Goal: Information Seeking & Learning: Learn about a topic

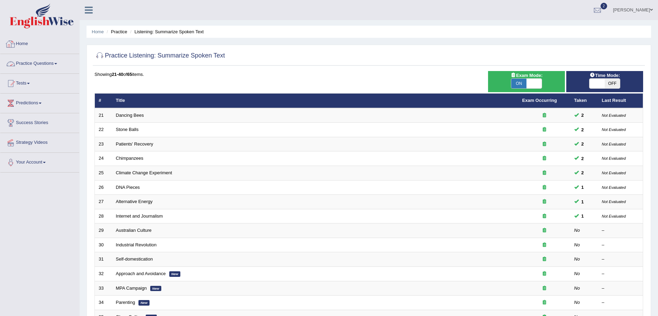
click at [53, 60] on link "Practice Questions" at bounding box center [39, 62] width 79 height 17
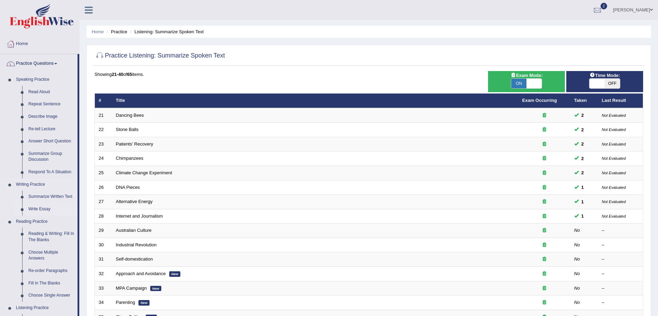
click at [44, 209] on link "Write Essay" at bounding box center [51, 209] width 52 height 12
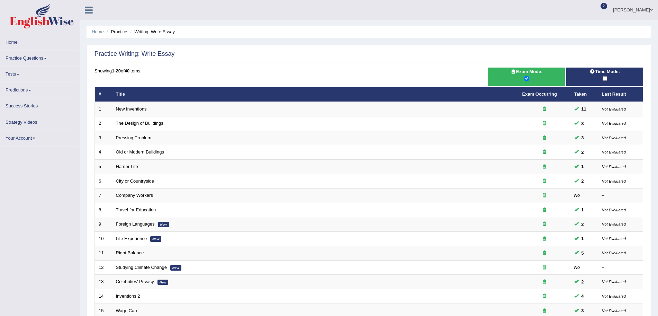
click at [656, 188] on div "Home Practice Writing: Write Essay Practice Writing: Write Essay Time Mode: Exa…" at bounding box center [369, 217] width 578 height 435
drag, startPoint x: 0, startPoint y: 0, endPoint x: 659, endPoint y: 281, distance: 716.7
click at [657, 281] on html "Toggle navigation Home Practice Questions Speaking Practice Read Aloud Repeat S…" at bounding box center [329, 158] width 658 height 316
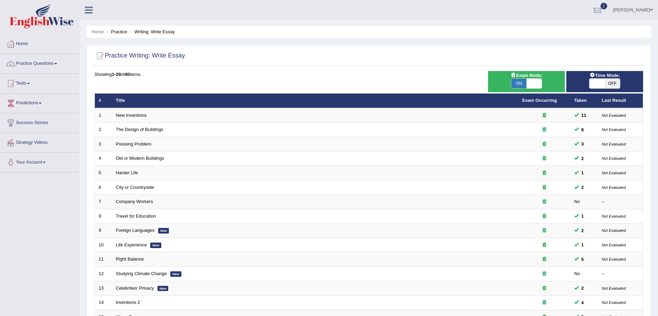
scroll to position [143, 0]
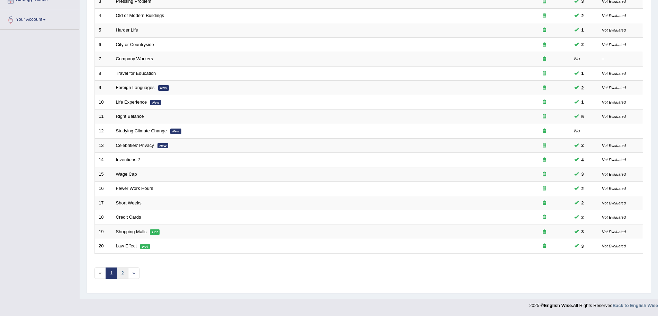
click at [125, 275] on link "2" at bounding box center [122, 272] width 11 height 11
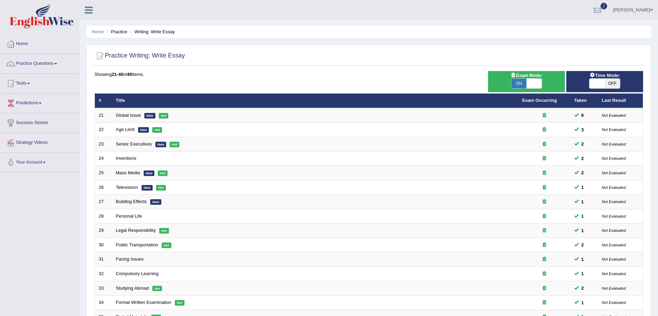
scroll to position [143, 0]
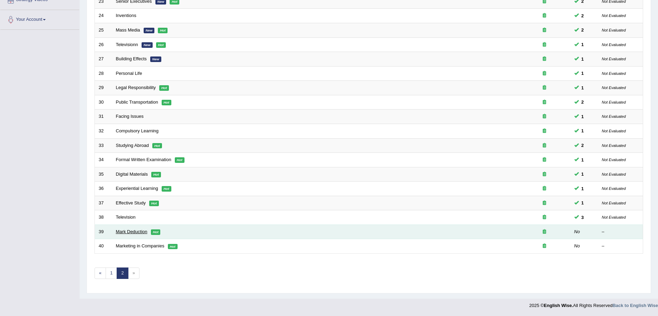
click at [131, 232] on link "Mark Deduction" at bounding box center [131, 231] width 31 height 5
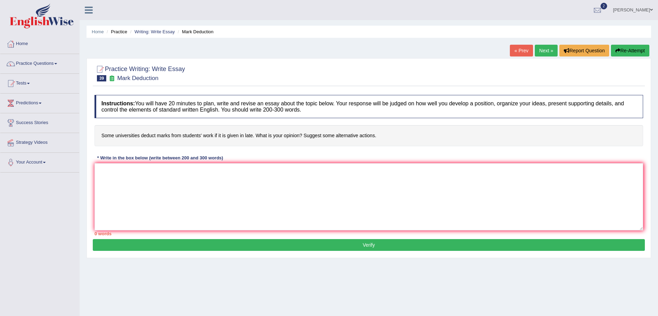
click at [134, 140] on h4 "Some universities deduct marks from students' work if it is given in late. What…" at bounding box center [368, 135] width 548 height 21
click at [132, 187] on textarea at bounding box center [368, 196] width 548 height 67
click at [43, 61] on link "Practice Questions" at bounding box center [39, 62] width 79 height 17
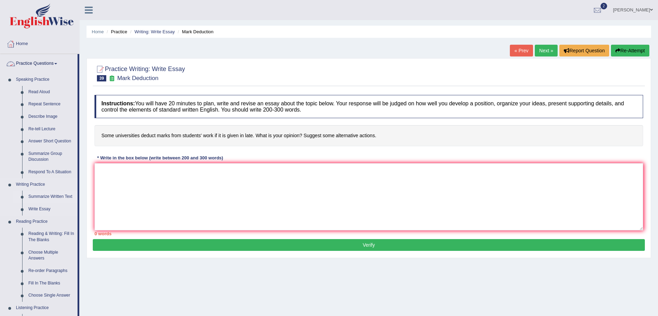
click at [42, 192] on link "Summarize Written Text" at bounding box center [51, 196] width 52 height 12
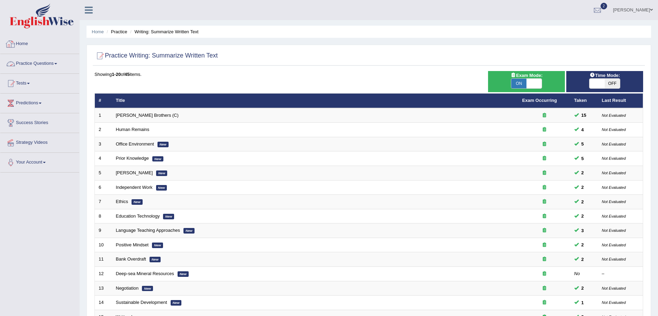
click at [45, 66] on link "Practice Questions" at bounding box center [39, 62] width 79 height 17
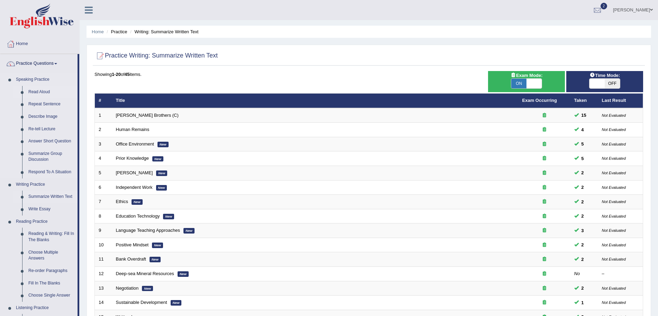
click at [35, 91] on link "Read Aloud" at bounding box center [51, 92] width 52 height 12
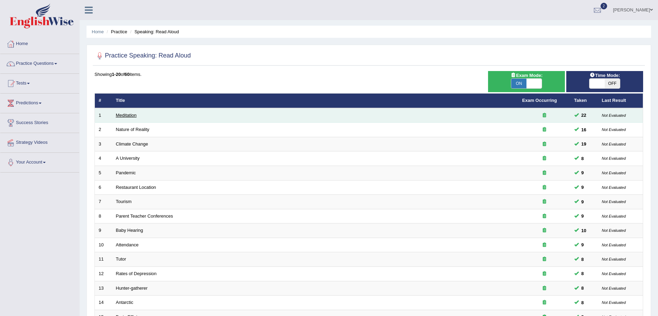
click at [131, 115] on link "Meditation" at bounding box center [126, 114] width 21 height 5
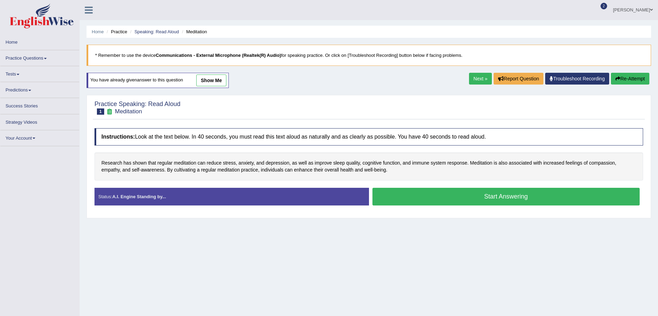
click at [449, 193] on button "Start Answering" at bounding box center [505, 197] width 267 height 18
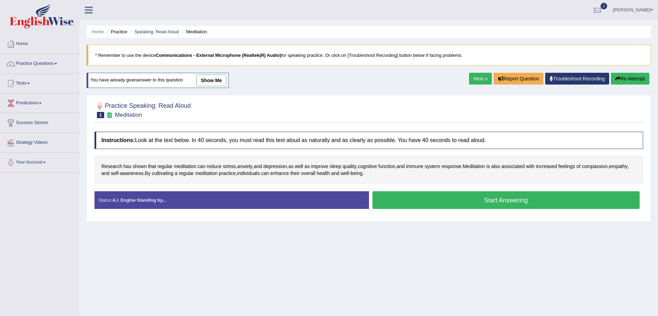
click at [455, 199] on button "Start Answering" at bounding box center [505, 200] width 267 height 18
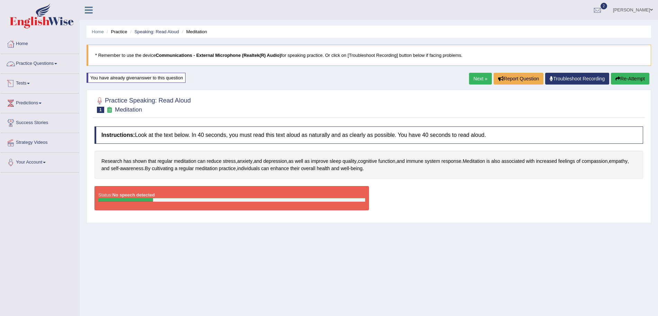
click at [39, 64] on link "Practice Questions" at bounding box center [39, 62] width 79 height 17
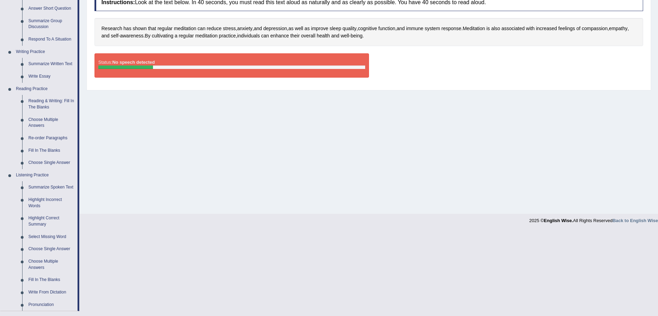
scroll to position [139, 0]
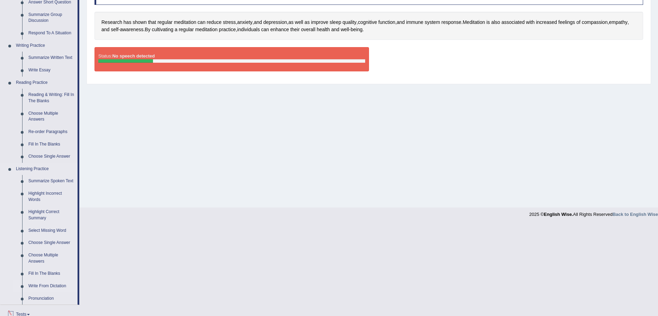
click at [31, 287] on link "Write From Dictation" at bounding box center [51, 286] width 52 height 12
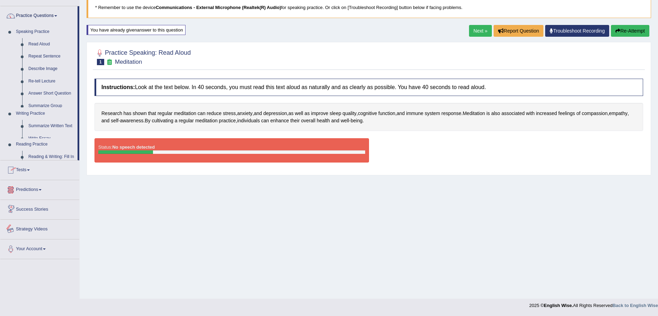
scroll to position [65, 0]
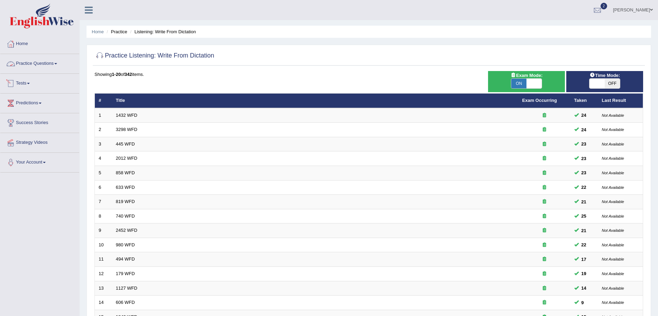
click at [35, 65] on link "Practice Questions" at bounding box center [39, 62] width 79 height 17
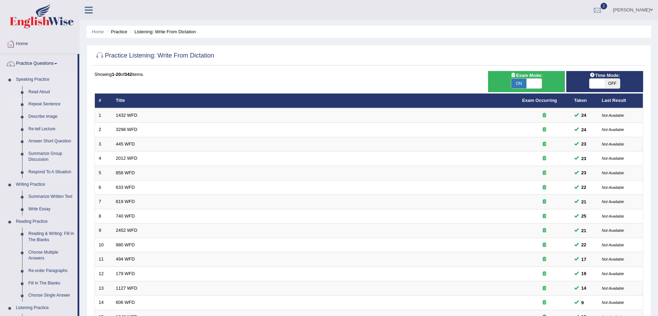
click at [39, 103] on link "Repeat Sentence" at bounding box center [51, 104] width 52 height 12
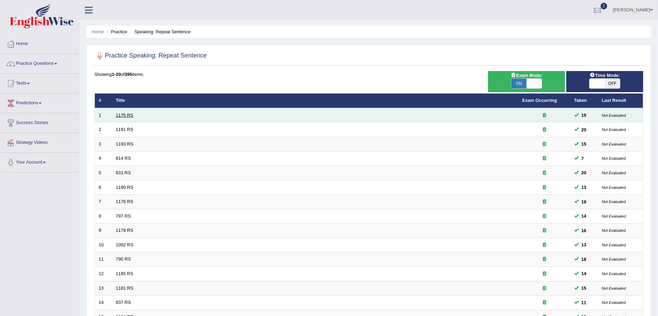
click at [124, 116] on link "1175 RS" at bounding box center [125, 114] width 18 height 5
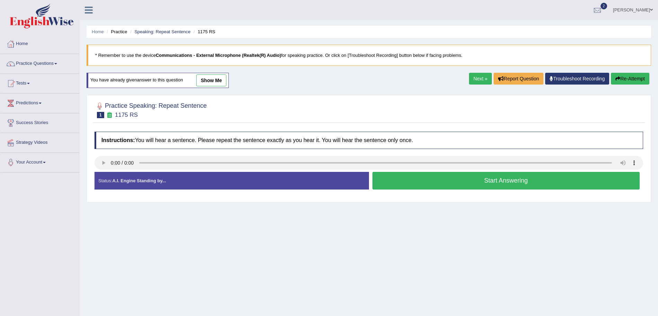
click at [442, 176] on button "Start Answering" at bounding box center [505, 181] width 267 height 18
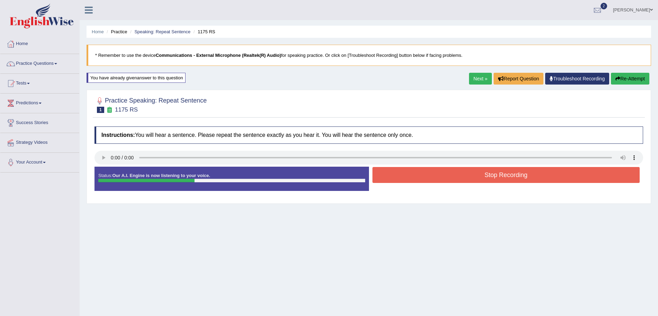
click at [442, 176] on button "Stop Recording" at bounding box center [505, 175] width 267 height 16
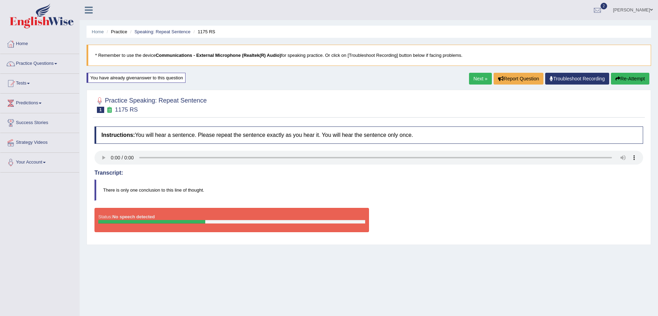
click at [50, 17] on img at bounding box center [42, 15] width 64 height 25
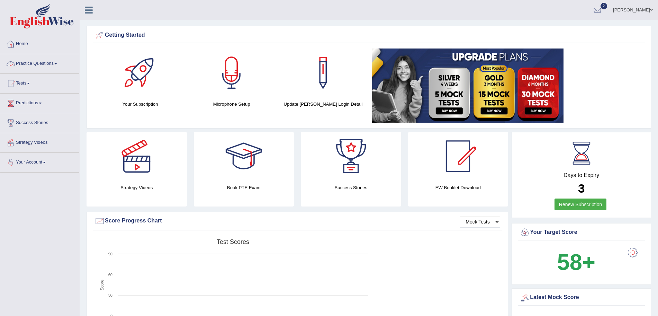
click at [31, 64] on link "Practice Questions" at bounding box center [39, 62] width 79 height 17
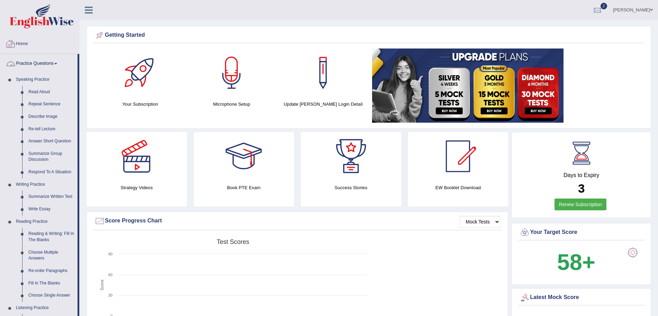
click at [26, 43] on link "Home" at bounding box center [39, 42] width 79 height 17
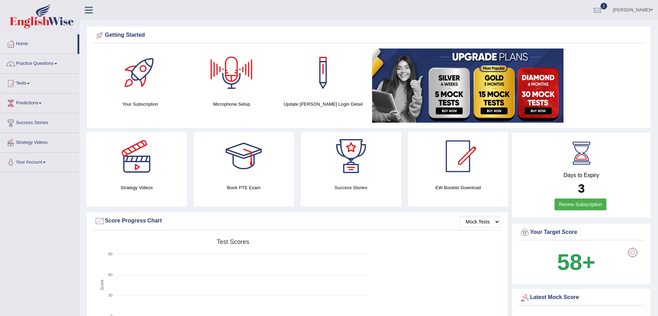
click at [92, 4] on link at bounding box center [89, 9] width 18 height 10
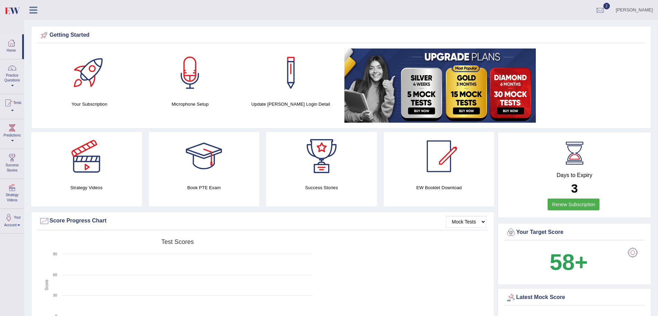
click at [17, 11] on img at bounding box center [12, 10] width 16 height 14
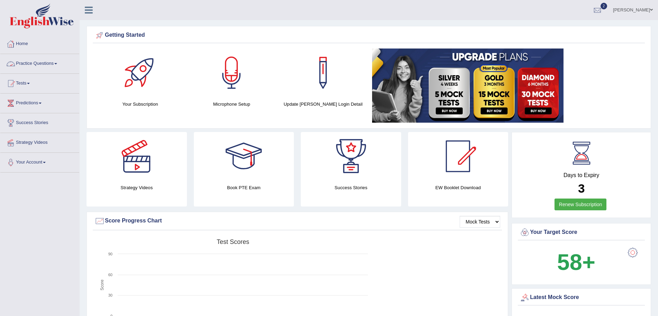
click at [39, 66] on link "Practice Questions" at bounding box center [39, 62] width 79 height 17
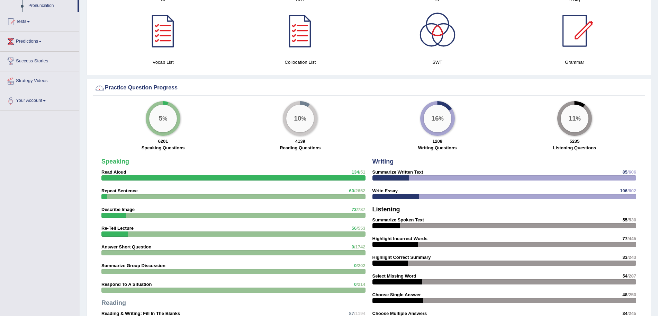
scroll to position [363, 0]
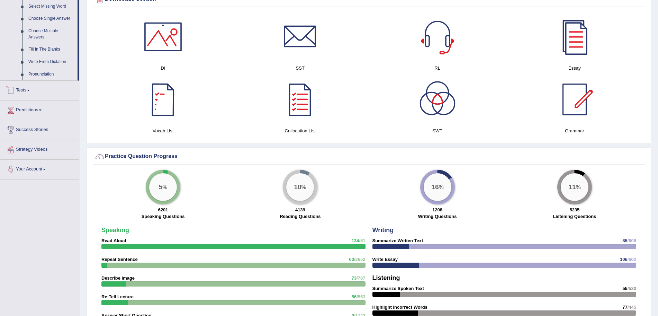
click at [37, 92] on link "Tests" at bounding box center [39, 89] width 79 height 17
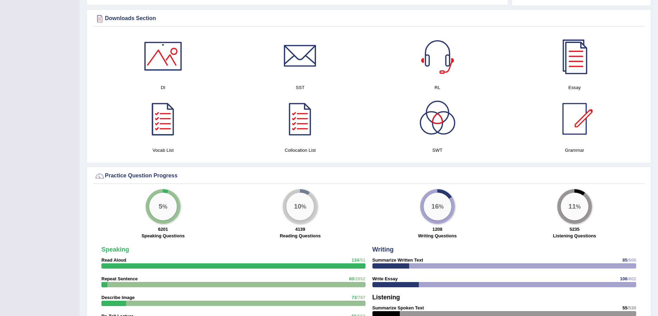
scroll to position [0, 0]
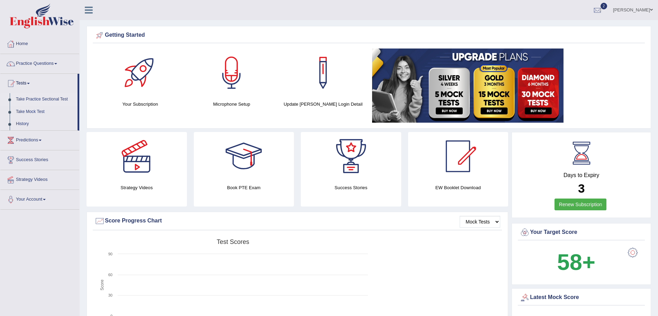
click at [38, 97] on link "Take Practice Sectional Test" at bounding box center [45, 99] width 65 height 12
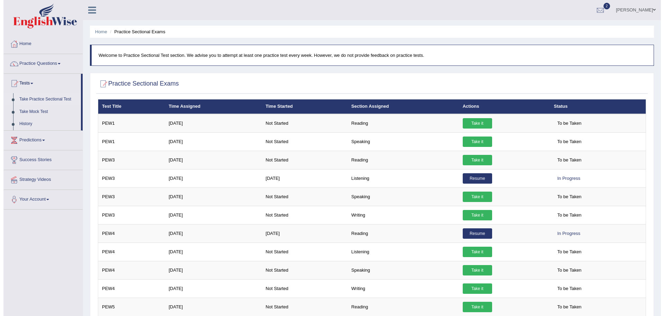
scroll to position [74, 0]
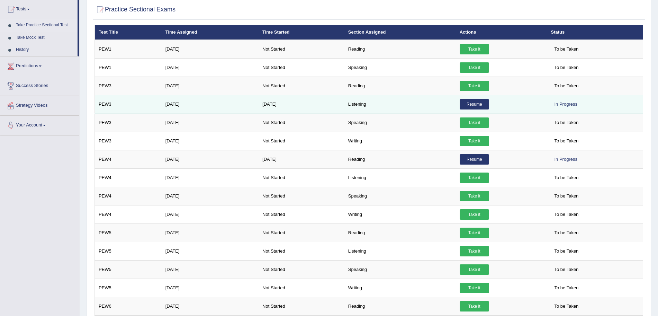
click at [466, 101] on link "Resume" at bounding box center [474, 104] width 29 height 10
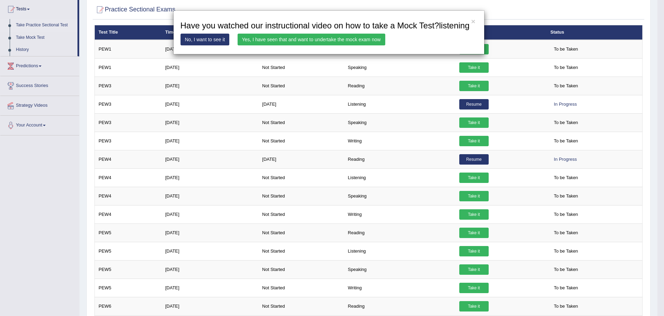
click at [325, 36] on link "Yes, I have seen that and want to undertake the mock exam now" at bounding box center [312, 40] width 148 height 12
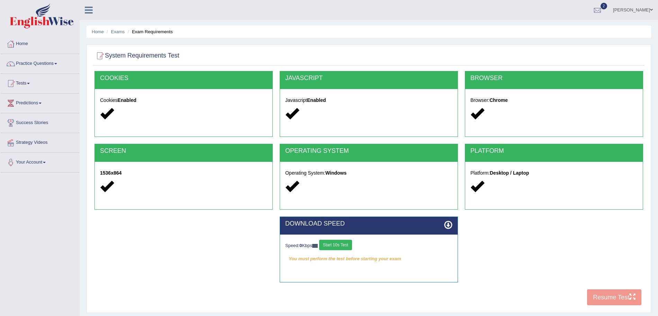
click at [337, 245] on button "Start 10s Test" at bounding box center [335, 244] width 33 height 10
click at [337, 245] on button "Start 10s Test" at bounding box center [342, 244] width 33 height 10
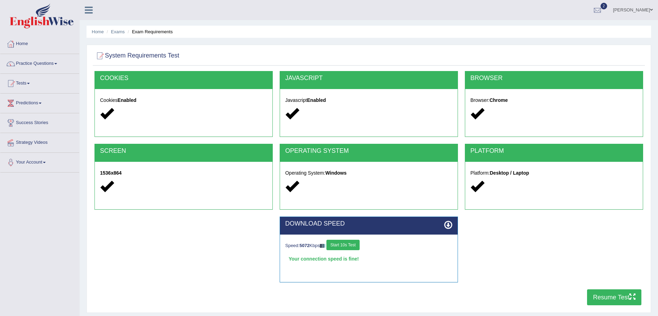
click at [615, 297] on button "Resume Test" at bounding box center [614, 297] width 54 height 16
click at [36, 15] on img at bounding box center [42, 15] width 64 height 25
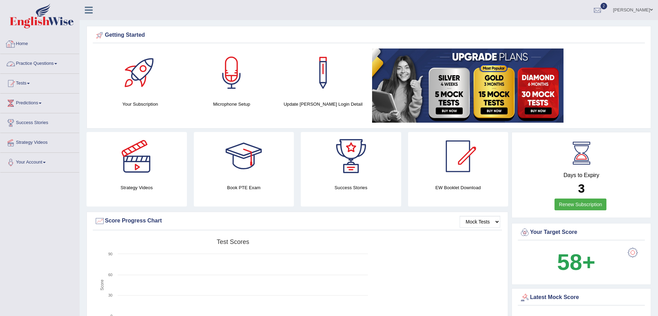
click at [47, 62] on link "Practice Questions" at bounding box center [39, 62] width 79 height 17
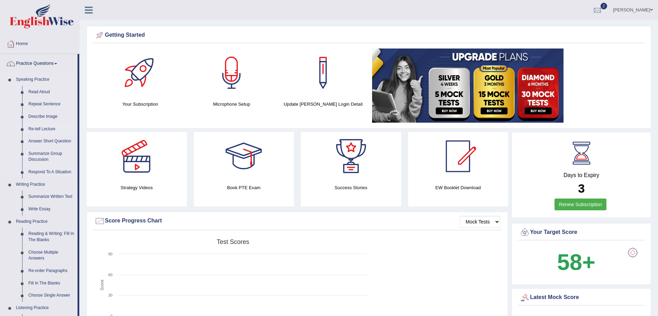
click at [46, 126] on link "Re-tell Lecture" at bounding box center [51, 129] width 52 height 12
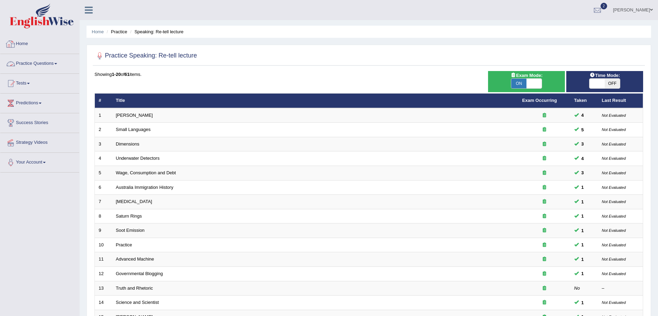
click at [56, 62] on link "Practice Questions" at bounding box center [39, 62] width 79 height 17
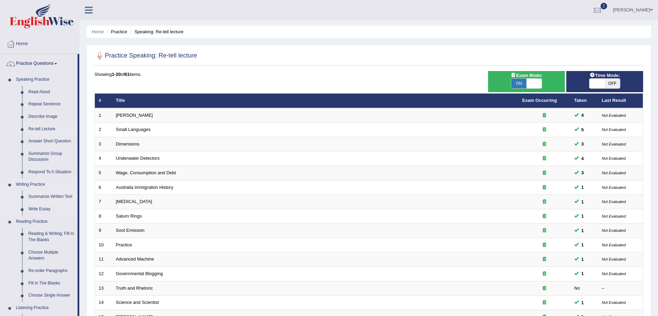
click at [39, 198] on link "Summarize Written Text" at bounding box center [51, 196] width 52 height 12
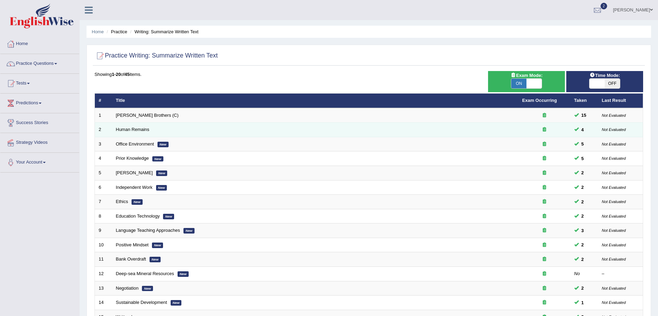
click at [126, 126] on td "Human Remains" at bounding box center [315, 129] width 406 height 15
click at [126, 128] on link "Human Remains" at bounding box center [133, 129] width 34 height 5
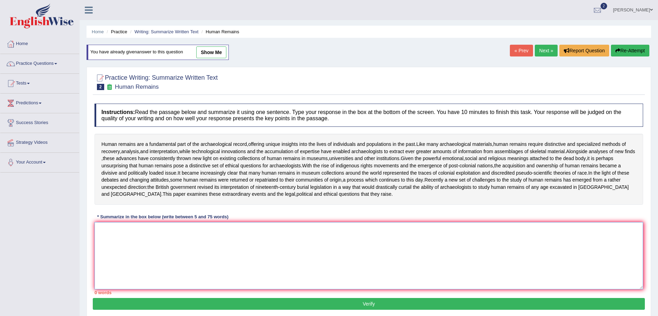
click at [199, 249] on textarea at bounding box center [368, 255] width 548 height 67
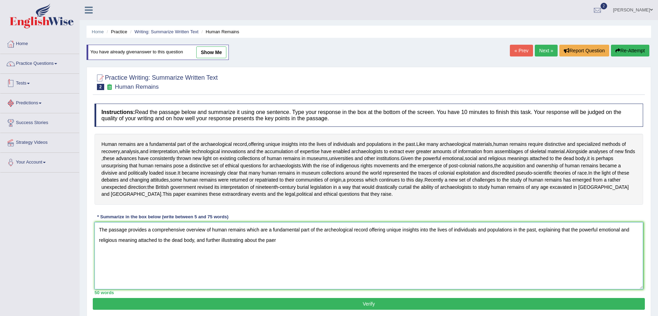
type textarea "The passage provides a comprehensive overview of human remains which are a fund…"
click at [40, 25] on img at bounding box center [42, 15] width 64 height 25
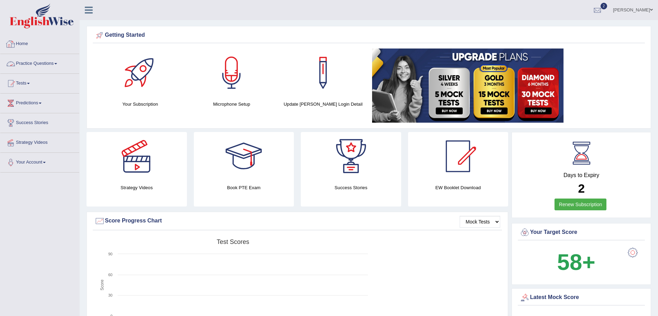
click at [49, 65] on link "Practice Questions" at bounding box center [39, 62] width 79 height 17
